Goal: Task Accomplishment & Management: Use online tool/utility

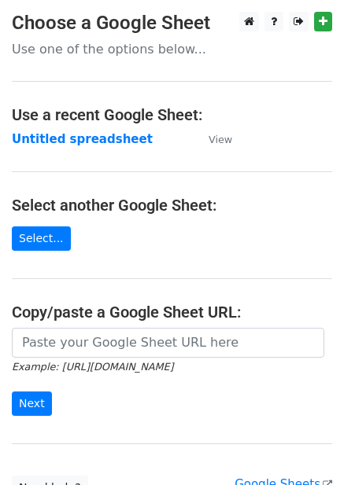
scroll to position [160, 0]
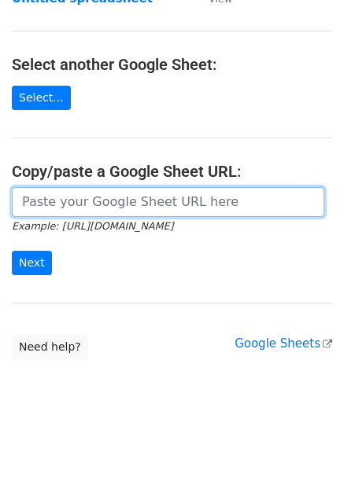
click at [84, 203] on input "url" at bounding box center [168, 202] width 312 height 30
paste input "https://docs.google.com/spreadsheets/d/1AOOD7Q0qPha_qTzL5aPi65U9rQCrRZ4LdFaM-pT…"
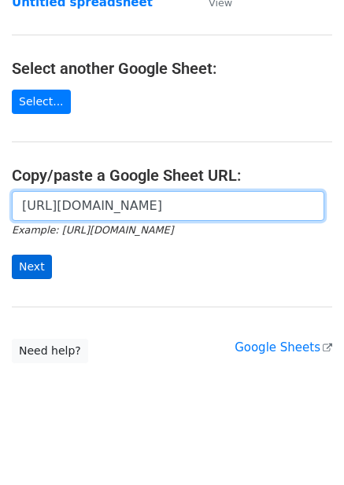
type input "https://docs.google.com/spreadsheets/d/1AOOD7Q0qPha_qTzL5aPi65U9rQCrRZ4LdFaM-pT…"
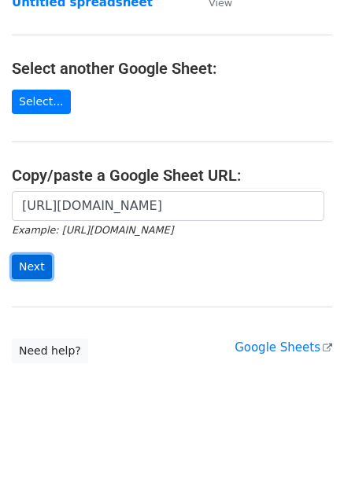
click at [36, 269] on input "Next" at bounding box center [32, 267] width 40 height 24
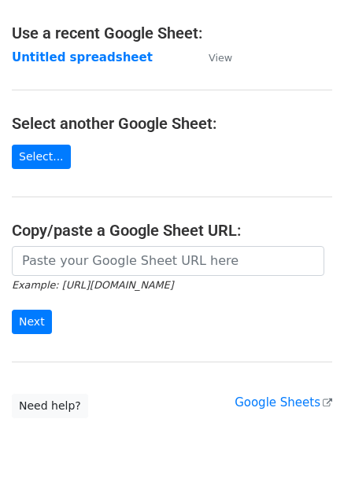
scroll to position [137, 0]
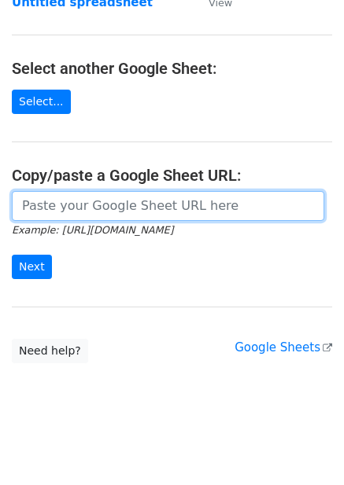
click at [162, 206] on input "url" at bounding box center [168, 206] width 312 height 30
paste input "https://docs.google.com/spreadsheets/d/1AOOD7Q0qPha_qTzL5aPi65U9rQCrRZ4LdFaM-pT…"
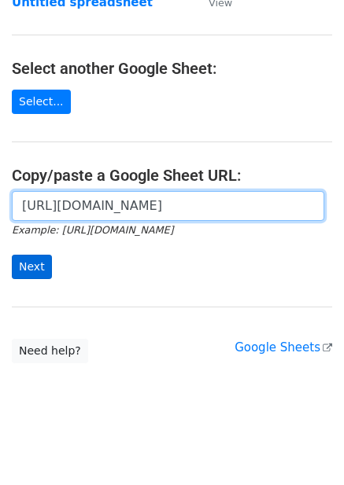
type input "https://docs.google.com/spreadsheets/d/1AOOD7Q0qPha_qTzL5aPi65U9rQCrRZ4LdFaM-pT…"
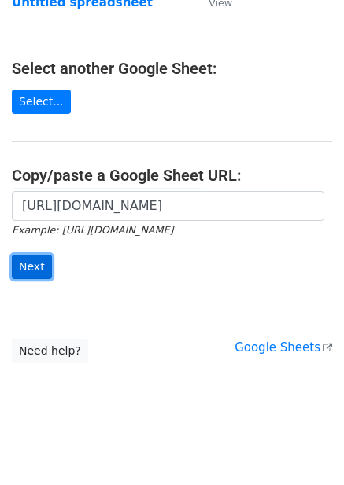
scroll to position [0, 0]
click at [27, 263] on input "Next" at bounding box center [32, 267] width 40 height 24
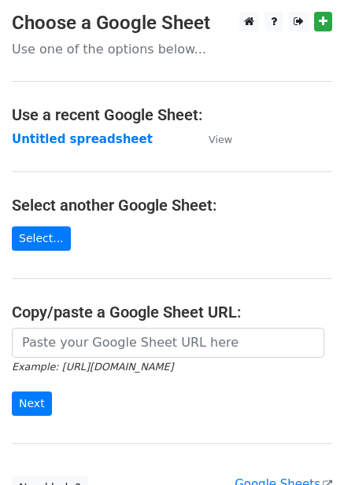
scroll to position [137, 0]
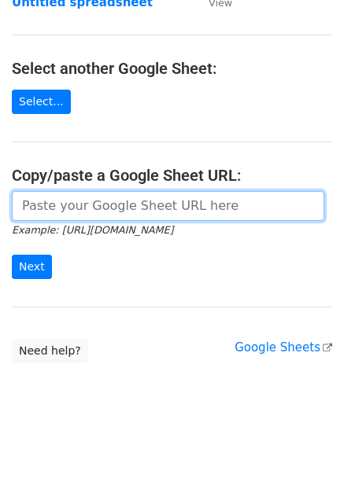
click at [156, 208] on input "url" at bounding box center [168, 206] width 312 height 30
paste input "https://docs.google.com/spreadsheets/d/1o2KTYsBlRSiiTd6LJby0s36OJr1SB2ouNQlGCXa…"
type input "https://docs.google.com/spreadsheets/d/1o2KTYsBlRSiiTd6LJby0s36OJr1SB2ouNQlGCXa…"
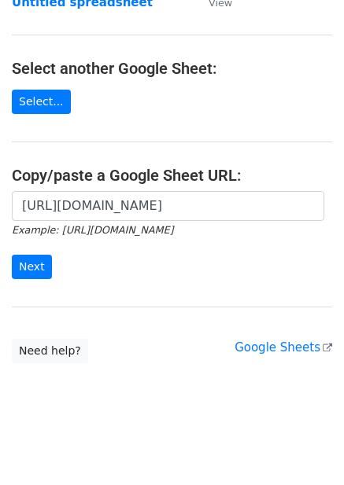
click at [115, 307] on main "Choose a Google Sheet Use one of the options below... Use a recent Google Sheet…" at bounding box center [172, 119] width 344 height 488
click at [31, 267] on input "Next" at bounding box center [32, 267] width 40 height 24
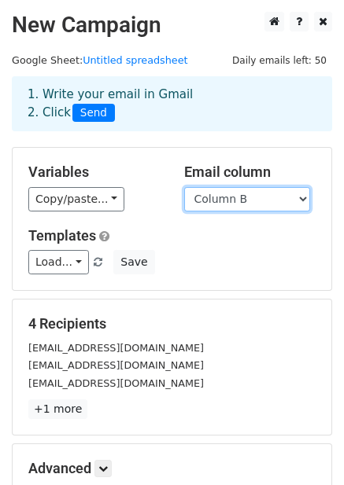
click at [258, 197] on select "Column A Column B" at bounding box center [247, 199] width 126 height 24
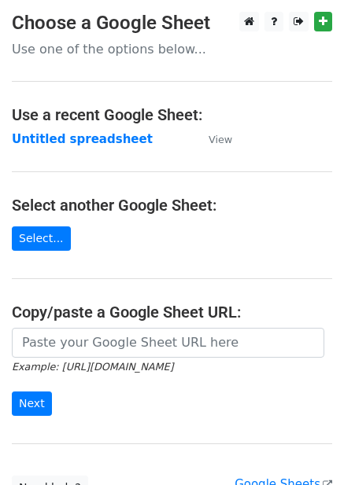
scroll to position [137, 0]
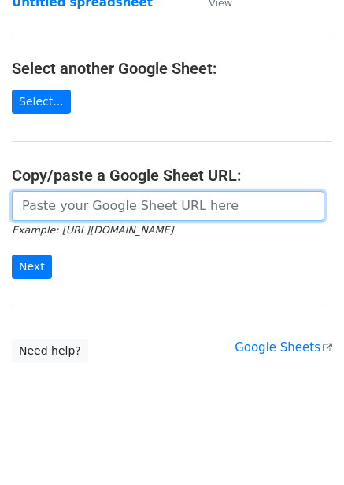
click at [71, 205] on input "url" at bounding box center [168, 206] width 312 height 30
paste input "https://docs.google.com/spreadsheets/d/1AOOD7Q0qPha_qTzL5aPi65U9rQCrRZ4LdFaM-pT…"
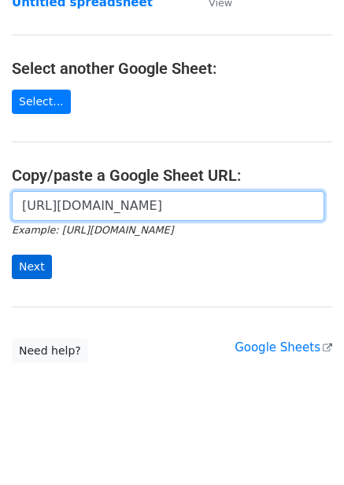
type input "https://docs.google.com/spreadsheets/d/1AOOD7Q0qPha_qTzL5aPi65U9rQCrRZ4LdFaM-pT…"
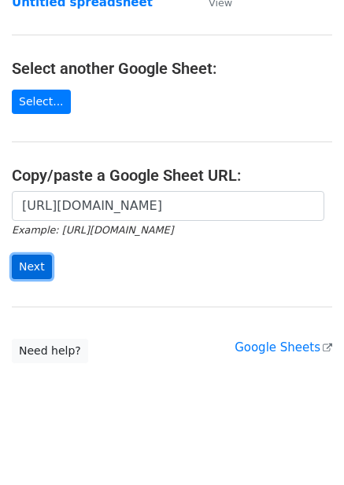
click at [44, 263] on input "Next" at bounding box center [32, 267] width 40 height 24
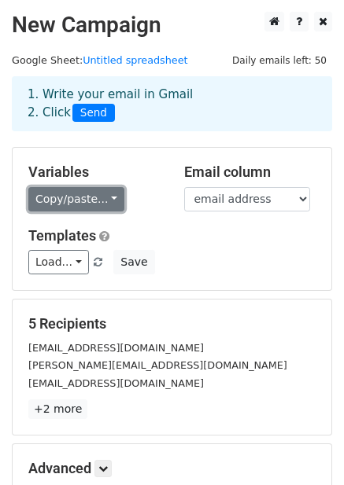
click at [103, 201] on link "Copy/paste..." at bounding box center [76, 199] width 96 height 24
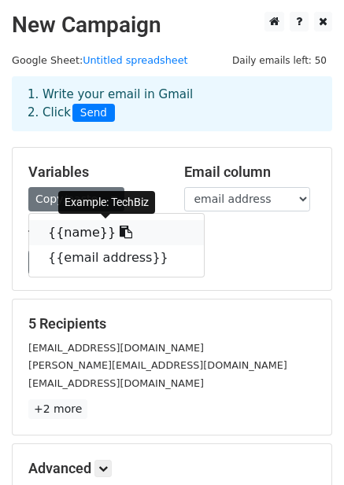
click at [78, 234] on link "{{name}}" at bounding box center [116, 232] width 175 height 25
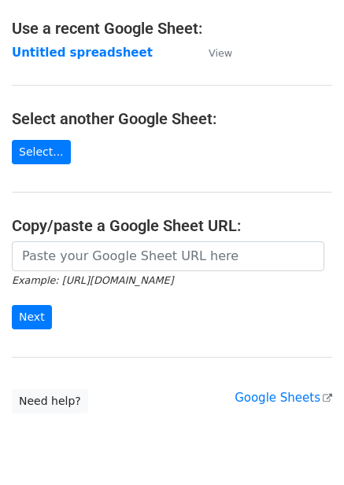
scroll to position [137, 0]
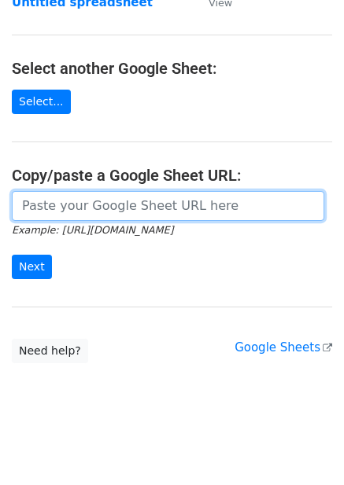
click at [60, 199] on input "url" at bounding box center [168, 206] width 312 height 30
paste input "[URL][DOMAIN_NAME]"
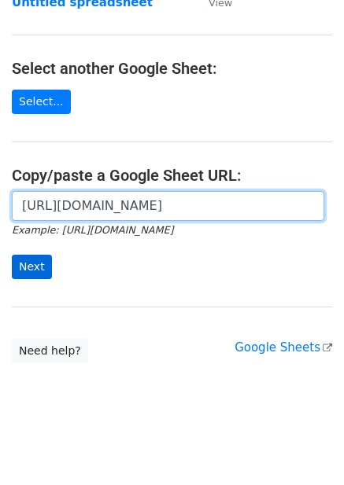
type input "[URL][DOMAIN_NAME]"
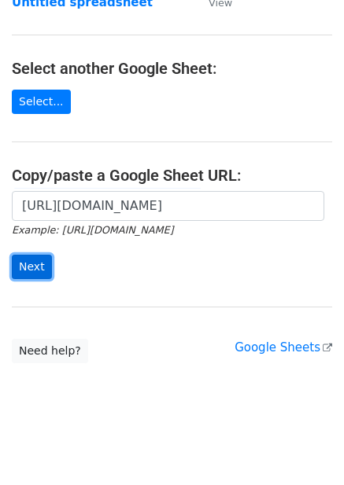
scroll to position [0, 0]
click at [33, 261] on input "Next" at bounding box center [32, 267] width 40 height 24
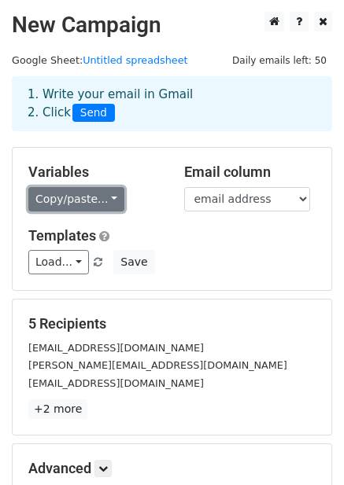
click at [82, 203] on link "Copy/paste..." at bounding box center [76, 199] width 96 height 24
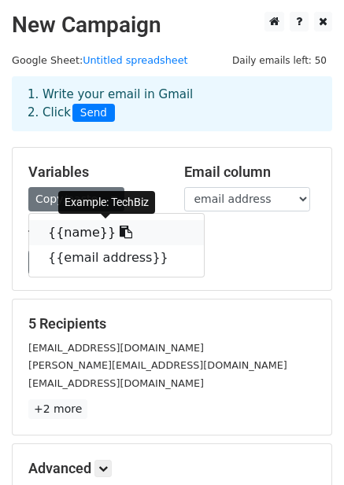
drag, startPoint x: 80, startPoint y: 238, endPoint x: 20, endPoint y: 230, distance: 60.3
click at [80, 239] on link "{{name}}" at bounding box center [116, 232] width 175 height 25
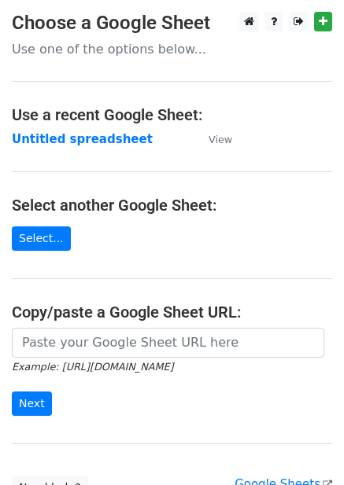
scroll to position [137, 0]
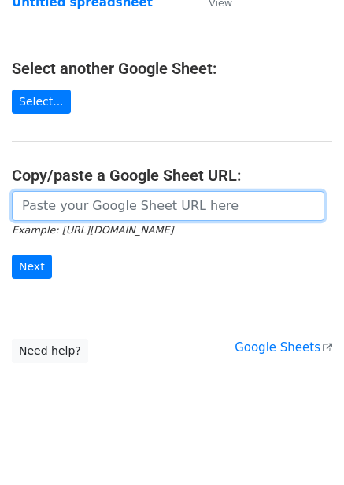
click at [120, 200] on input "url" at bounding box center [168, 206] width 312 height 30
paste input "https://docs.google.com/spreadsheets/d/1AOOD7Q0qPha_qTzL5aPi65U9rQCrRZ4LdFaM-pT…"
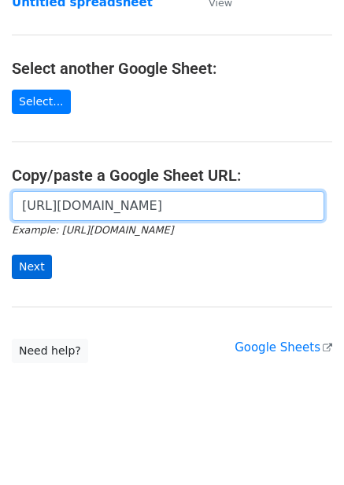
type input "https://docs.google.com/spreadsheets/d/1AOOD7Q0qPha_qTzL5aPi65U9rQCrRZ4LdFaM-pT…"
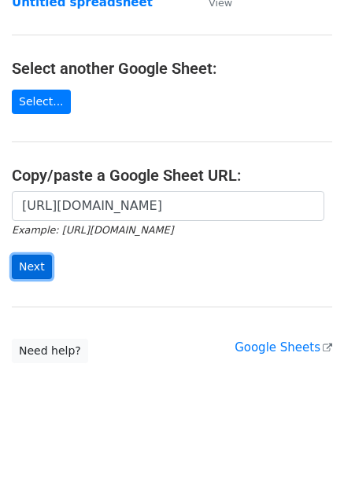
click at [32, 271] on input "Next" at bounding box center [32, 267] width 40 height 24
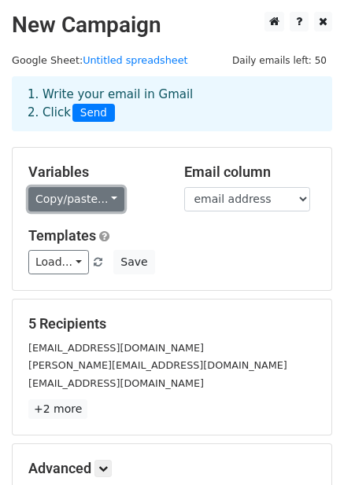
drag, startPoint x: 87, startPoint y: 197, endPoint x: 84, endPoint y: 208, distance: 11.5
click at [87, 197] on link "Copy/paste..." at bounding box center [76, 199] width 96 height 24
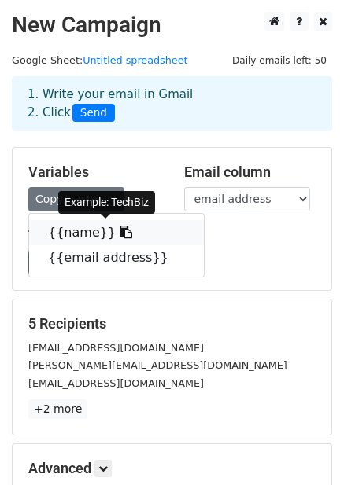
click at [81, 234] on link "{{name}}" at bounding box center [116, 232] width 175 height 25
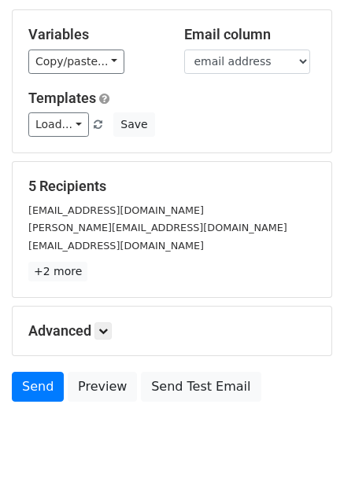
scroll to position [184, 0]
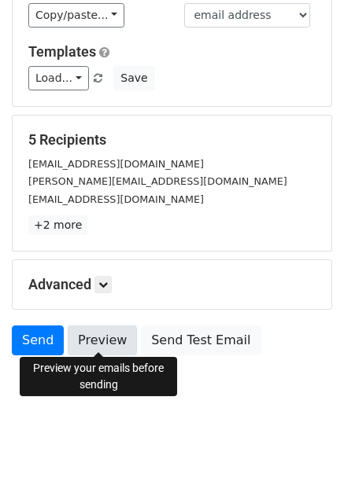
click at [93, 331] on link "Preview" at bounding box center [102, 341] width 69 height 30
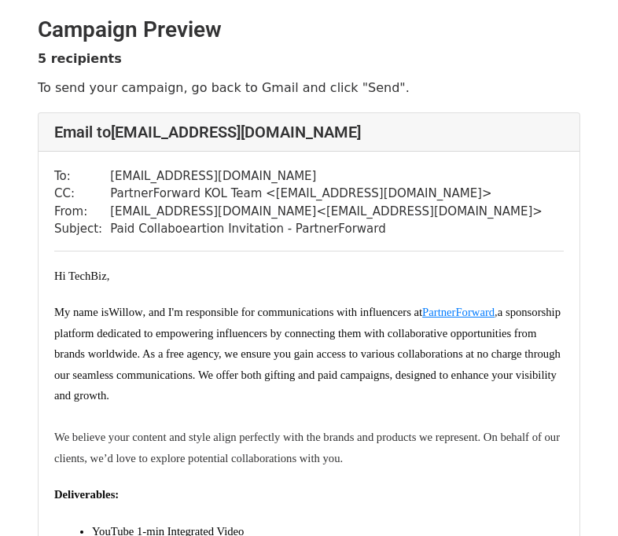
scroll to position [944, 0]
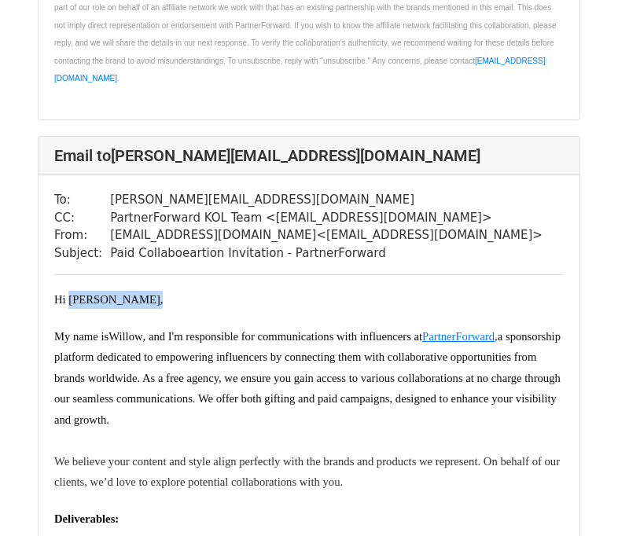
click at [135, 309] on div "​ Hi Berticuss ," at bounding box center [309, 300] width 510 height 18
drag, startPoint x: 135, startPoint y: 317, endPoint x: 130, endPoint y: 362, distance: 45.2
click at [130, 362] on p "My name is ​Willow , and I'm responsible for communications with influencers at…" at bounding box center [309, 378] width 510 height 104
click at [250, 391] on span "a sponsorship platform dedicated to empowering influencers by connecting them w…" at bounding box center [309, 378] width 510 height 96
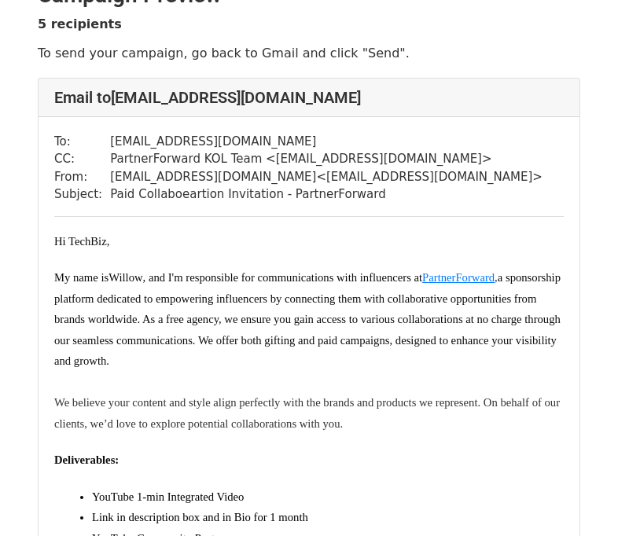
scroll to position [0, 0]
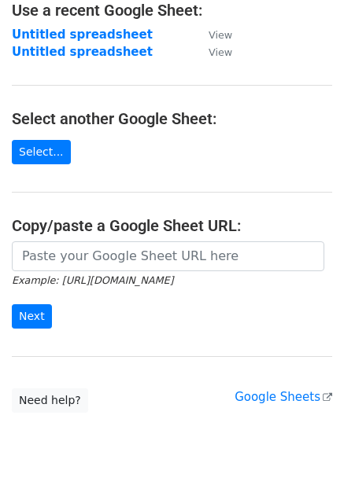
scroll to position [154, 0]
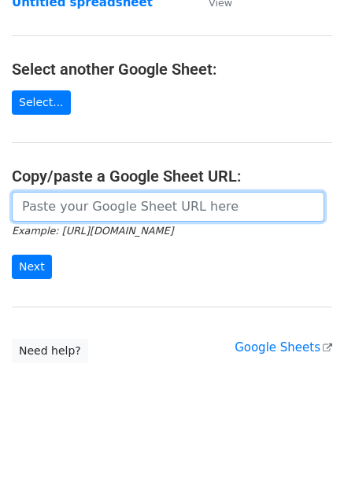
click at [110, 207] on input "url" at bounding box center [168, 207] width 312 height 30
paste input "https://docs.google.com/spreadsheets/d/1o2KTYsBlRSiiTd6LJby0s36OJr1SB2ouNQlGCXa…"
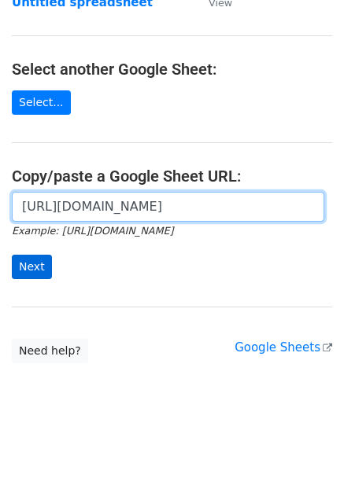
type input "https://docs.google.com/spreadsheets/d/1o2KTYsBlRSiiTd6LJby0s36OJr1SB2ouNQlGCXa…"
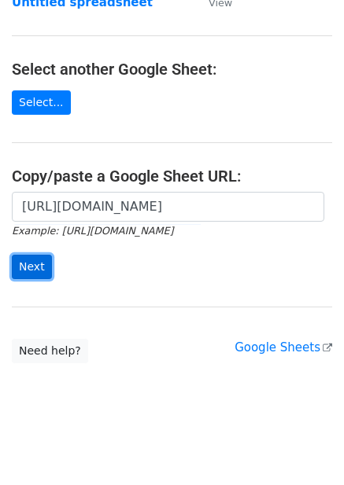
scroll to position [0, 0]
click at [21, 258] on input "Next" at bounding box center [32, 267] width 40 height 24
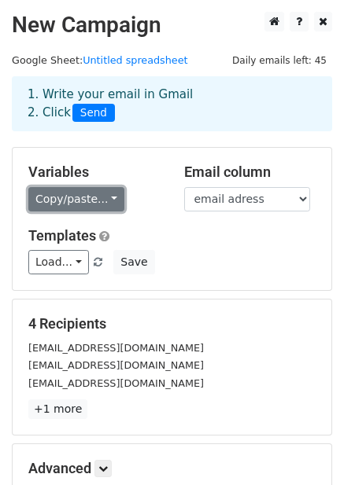
click at [98, 195] on link "Copy/paste..." at bounding box center [76, 199] width 96 height 24
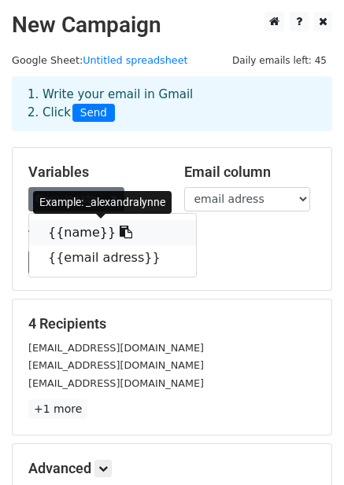
click at [90, 234] on link "{{name}}" at bounding box center [112, 232] width 167 height 25
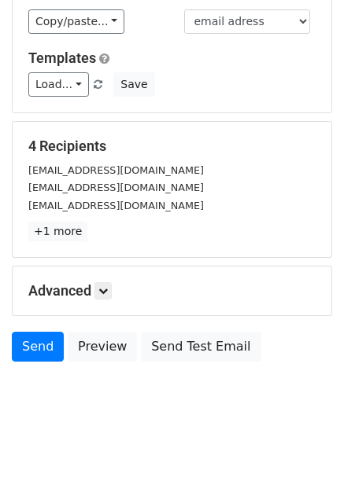
scroll to position [184, 0]
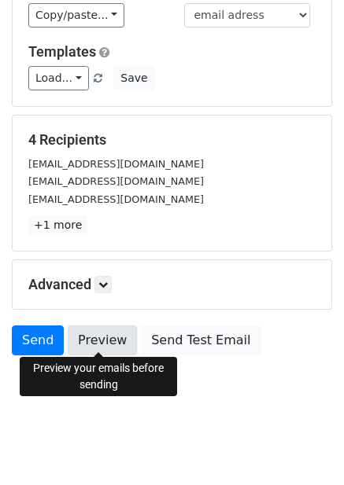
click at [91, 339] on link "Preview" at bounding box center [102, 341] width 69 height 30
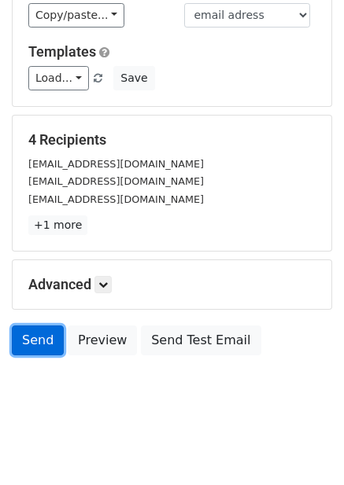
click at [31, 343] on link "Send" at bounding box center [38, 341] width 52 height 30
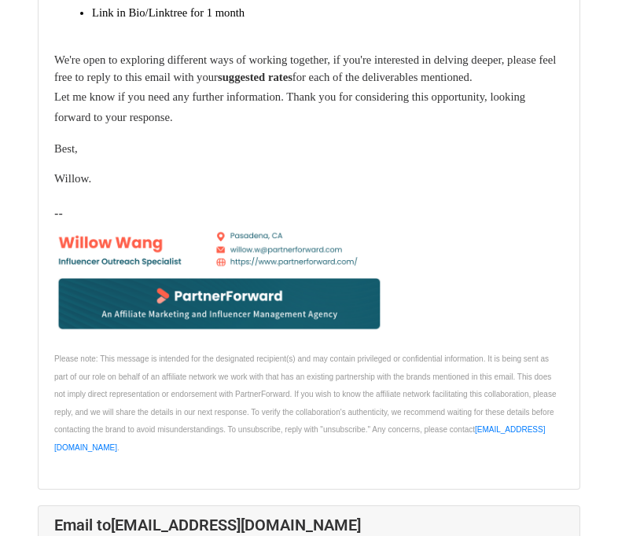
scroll to position [2092, 0]
